Goal: Task Accomplishment & Management: Use online tool/utility

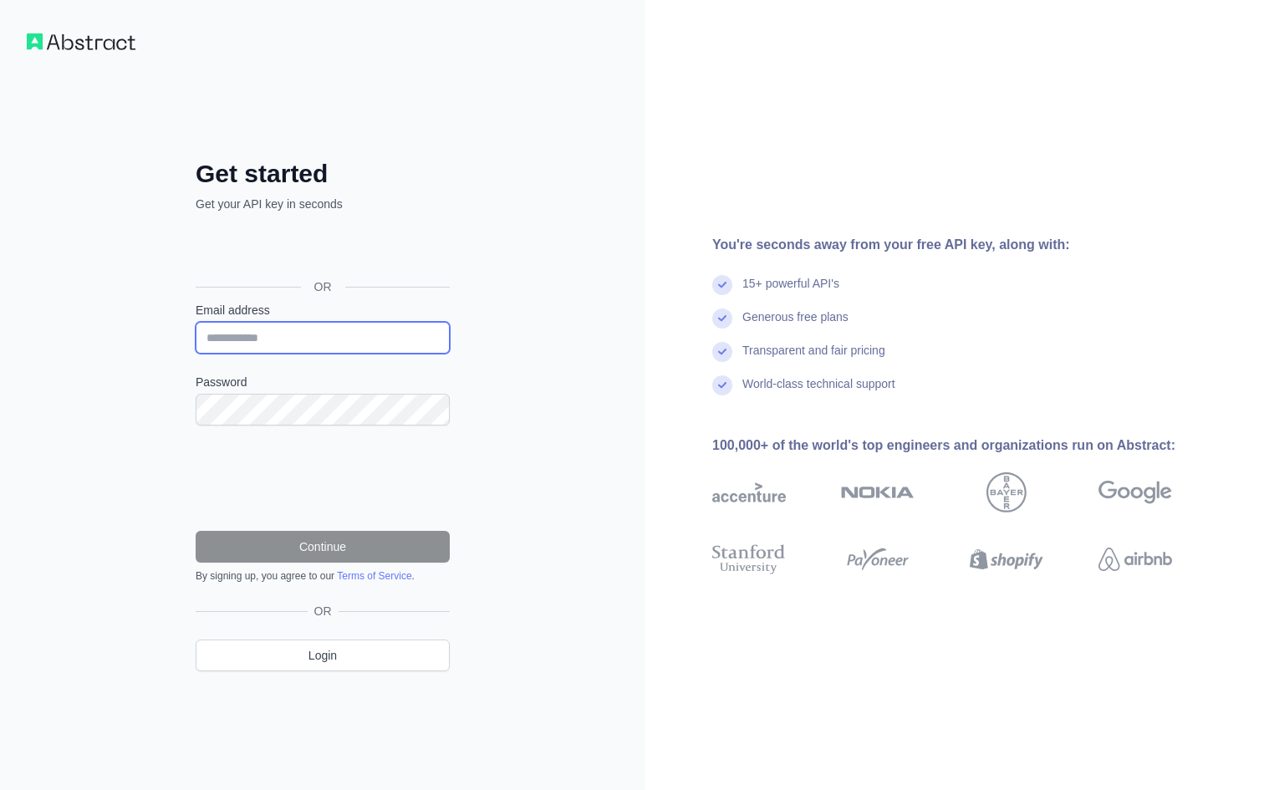
drag, startPoint x: 0, startPoint y: 0, endPoint x: 344, endPoint y: 346, distance: 488.2
click at [344, 346] on input "Email address" at bounding box center [323, 338] width 254 height 32
type input "**********"
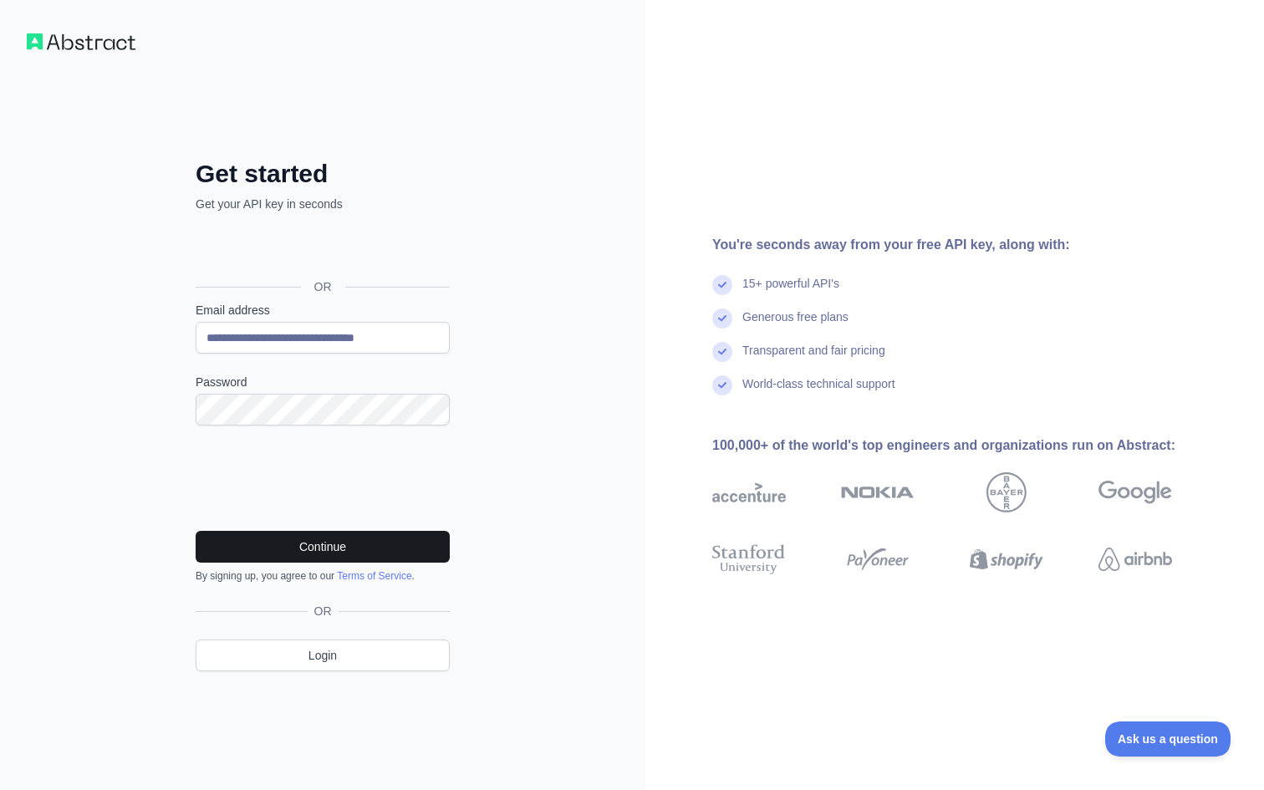
click at [390, 544] on button "Continue" at bounding box center [323, 547] width 254 height 32
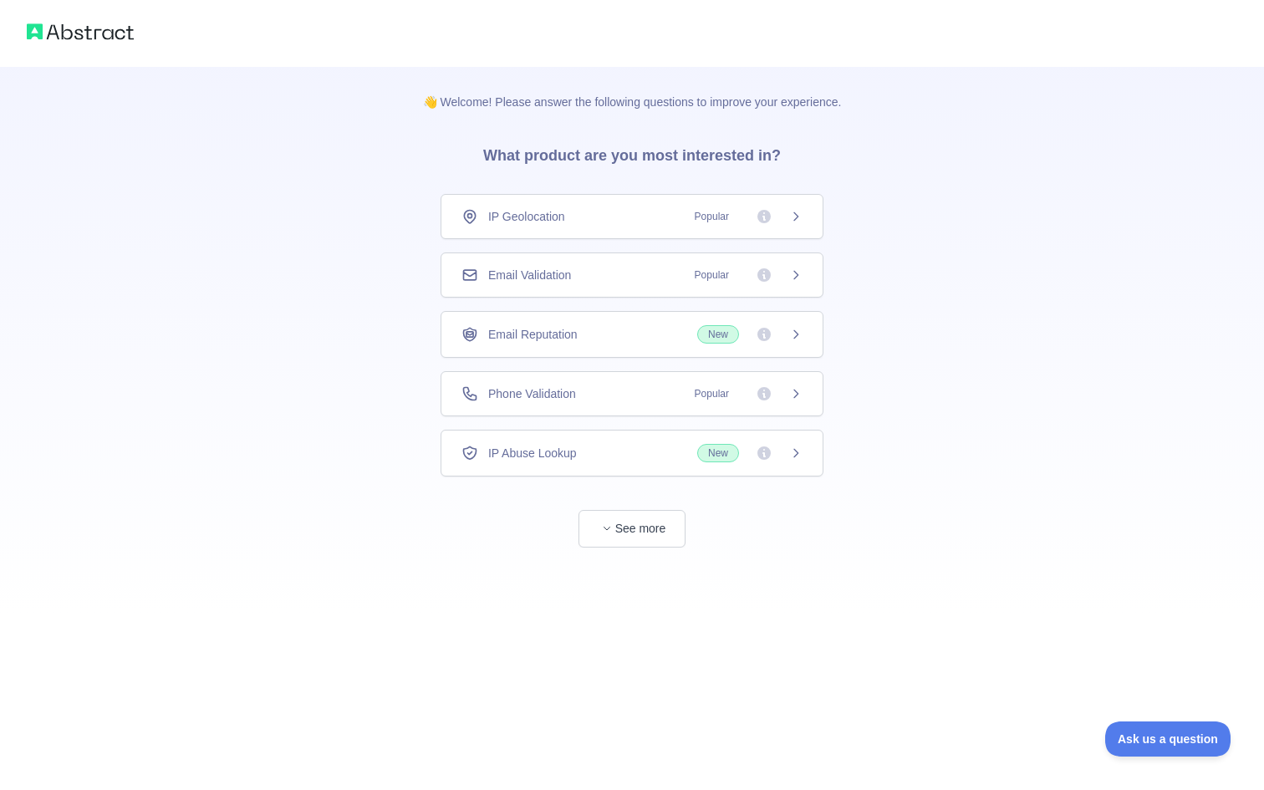
click at [775, 274] on span "Popular" at bounding box center [744, 275] width 118 height 17
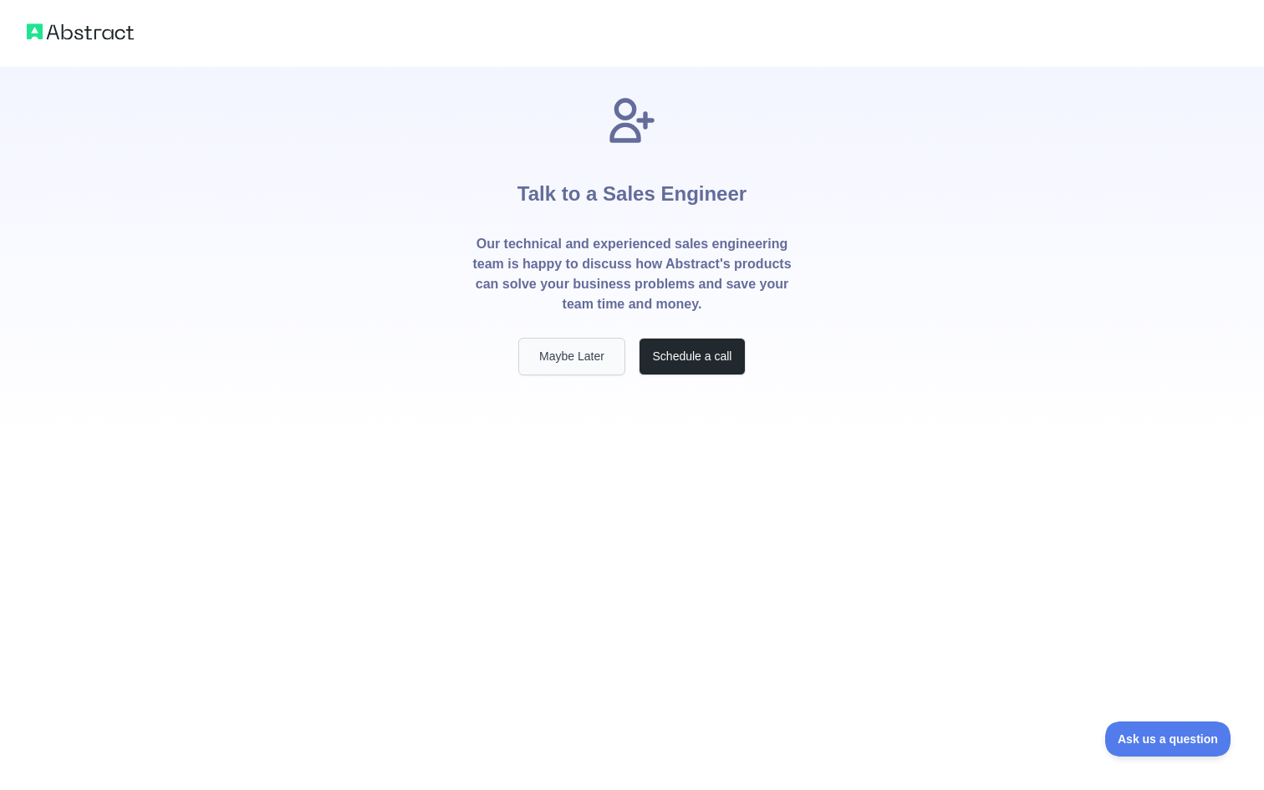
click at [578, 347] on button "Maybe Later" at bounding box center [571, 357] width 107 height 38
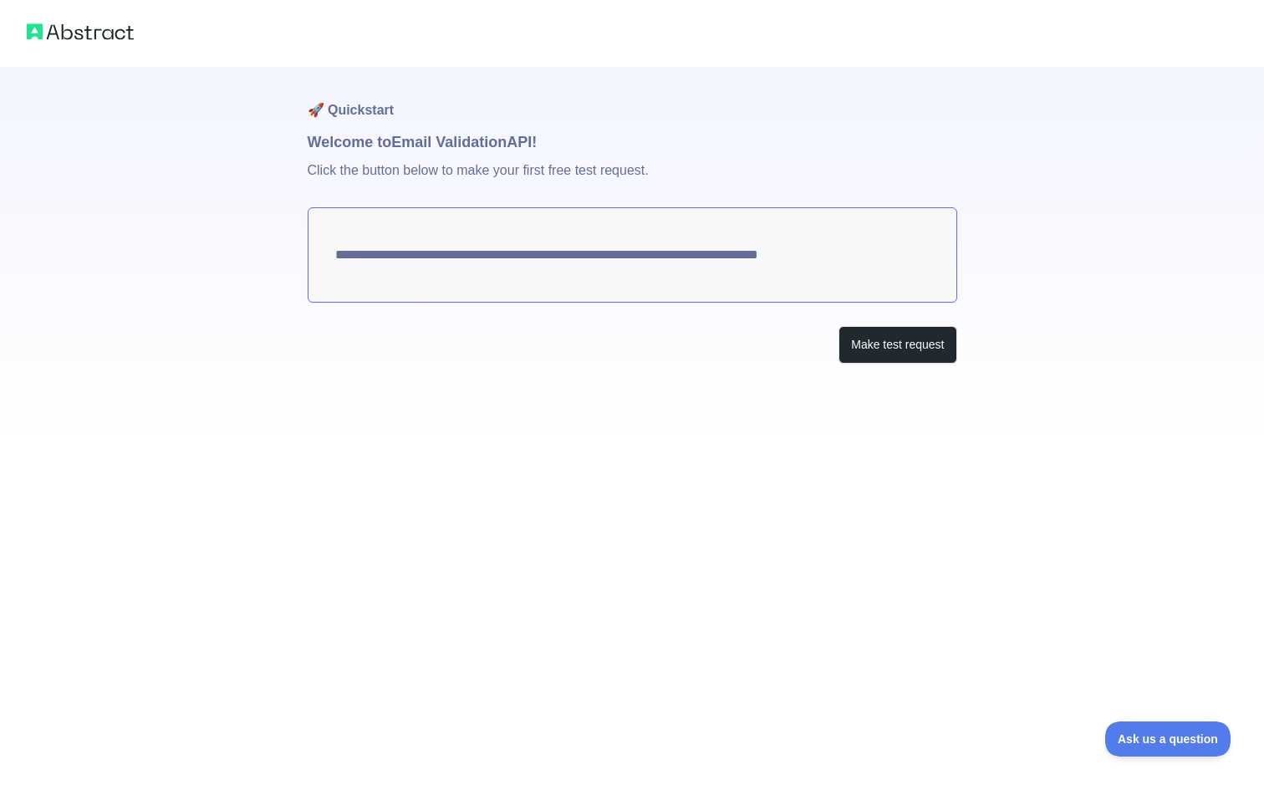
click at [480, 166] on p "Click the button below to make your first free test request." at bounding box center [632, 180] width 649 height 53
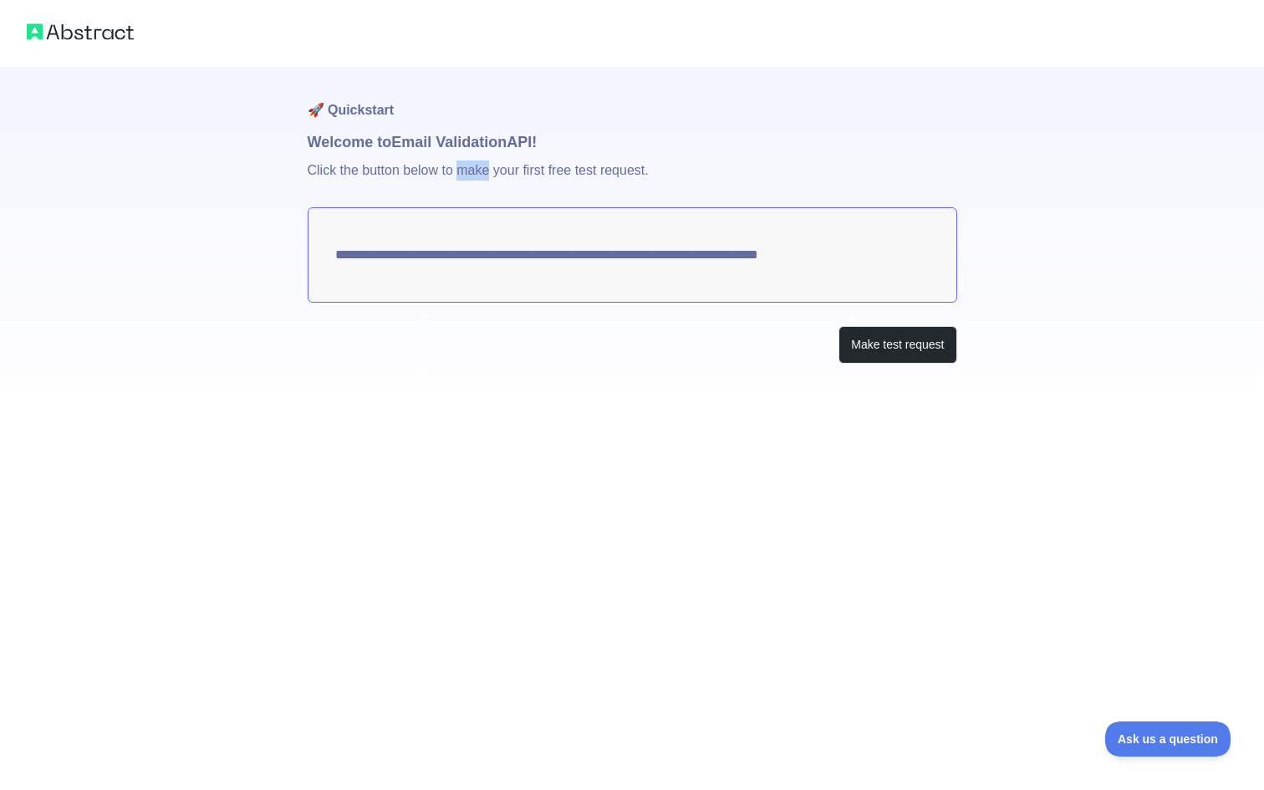
click at [480, 166] on p "Click the button below to make your first free test request." at bounding box center [632, 180] width 649 height 53
click at [58, 36] on img at bounding box center [80, 31] width 107 height 23
click at [862, 338] on button "Make test request" at bounding box center [897, 345] width 118 height 38
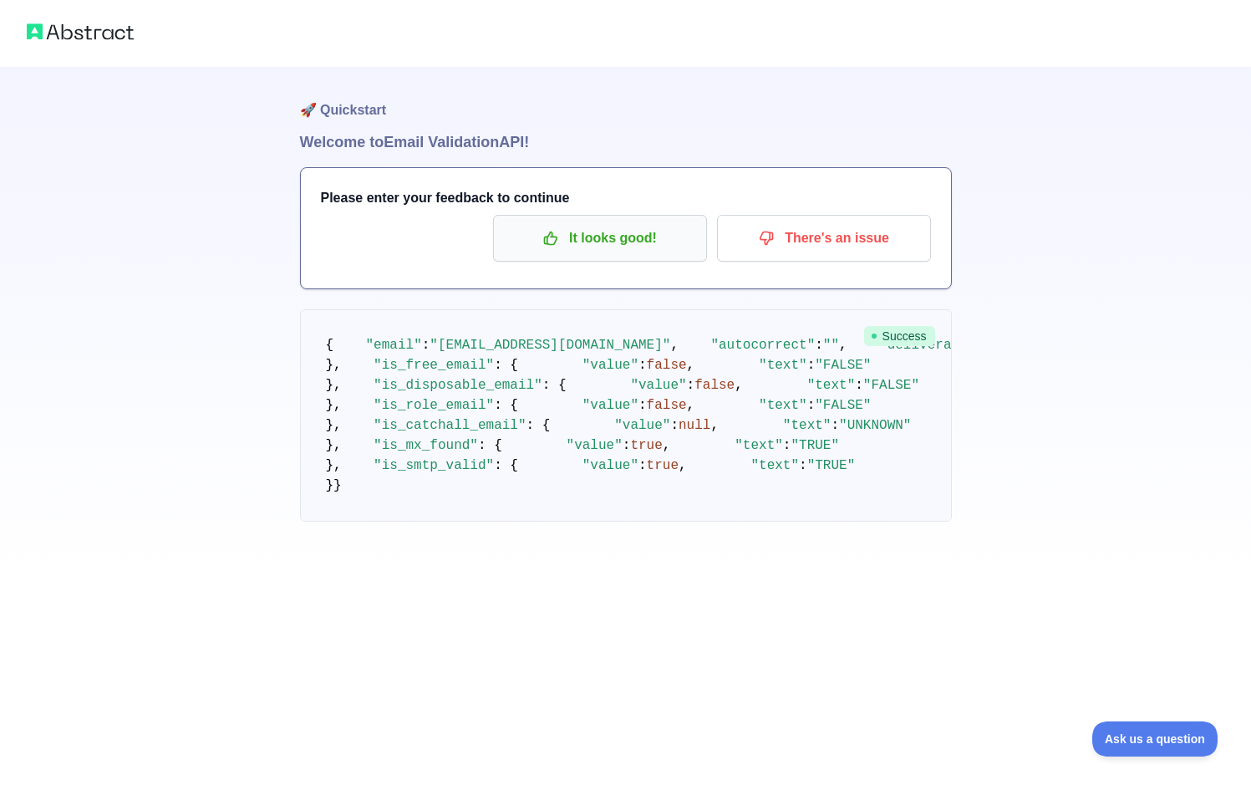
click at [588, 230] on p "It looks good!" at bounding box center [600, 238] width 189 height 28
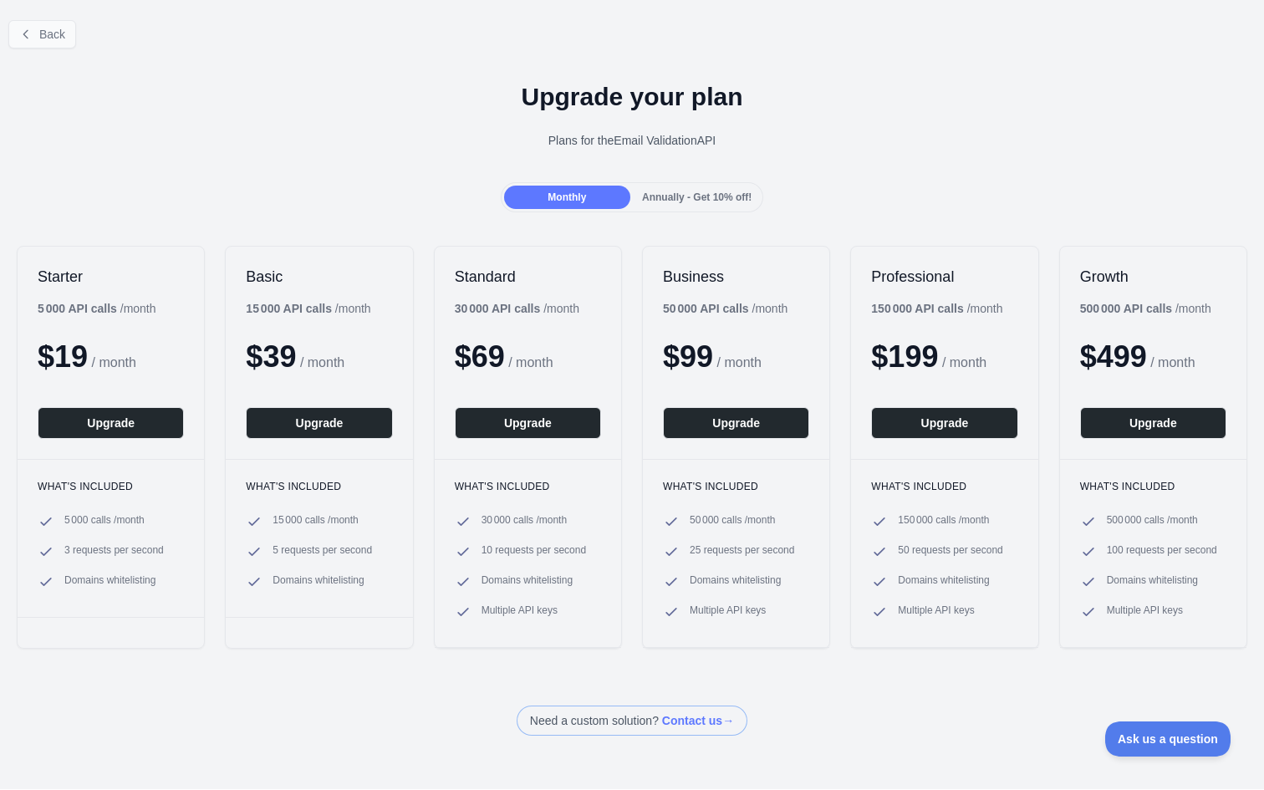
click at [59, 37] on span "Back" at bounding box center [52, 34] width 26 height 13
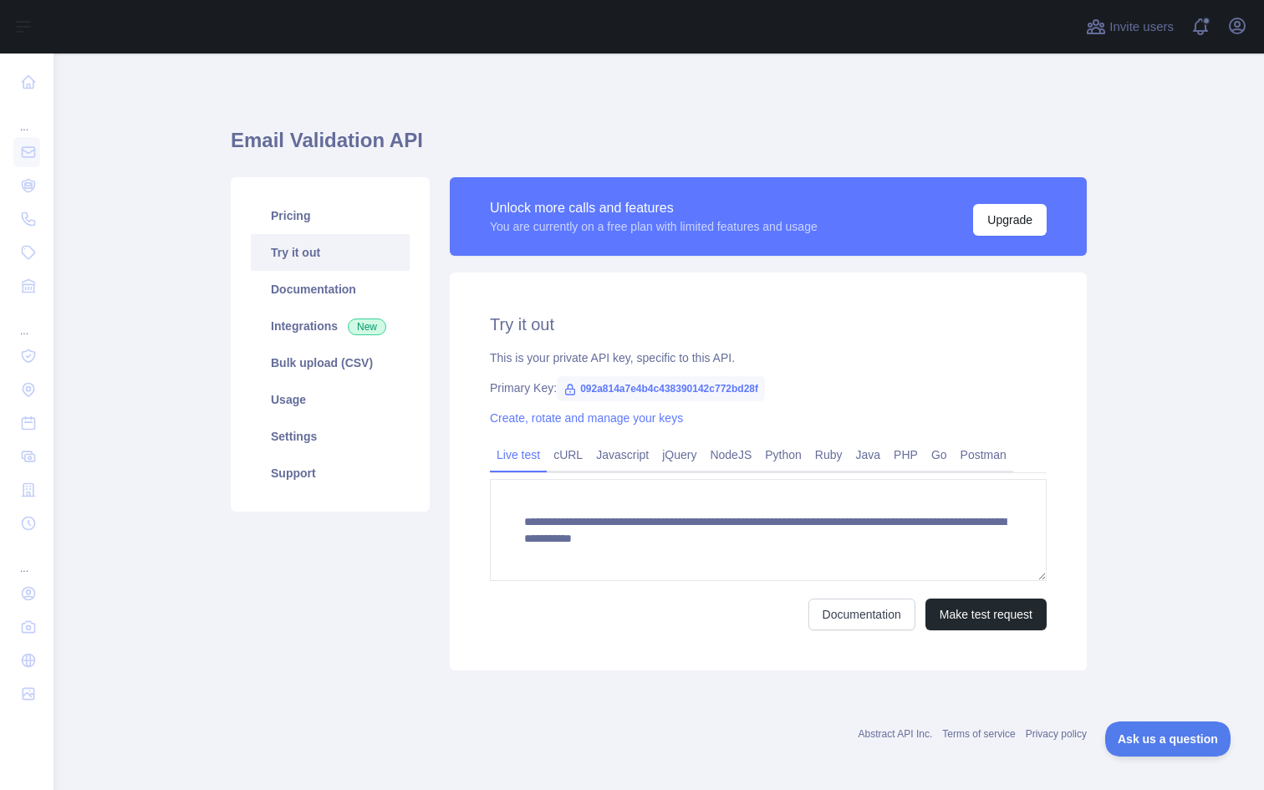
click at [644, 387] on span "092a814a7e4b4c438390142c772bd28f" at bounding box center [661, 388] width 208 height 25
